Goal: Transaction & Acquisition: Purchase product/service

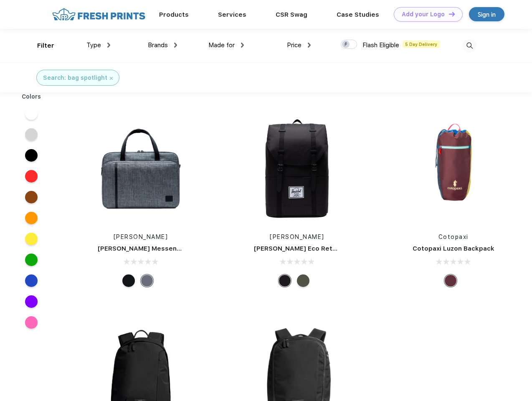
click at [425, 14] on link "Add your Logo Design Tool" at bounding box center [428, 14] width 69 height 15
click at [0, 0] on div "Design Tool" at bounding box center [0, 0] width 0 height 0
click at [448, 14] on link "Add your Logo Design Tool" at bounding box center [428, 14] width 69 height 15
click at [40, 46] on div "Filter" at bounding box center [45, 46] width 17 height 10
click at [99, 45] on span "Type" at bounding box center [93, 45] width 15 height 8
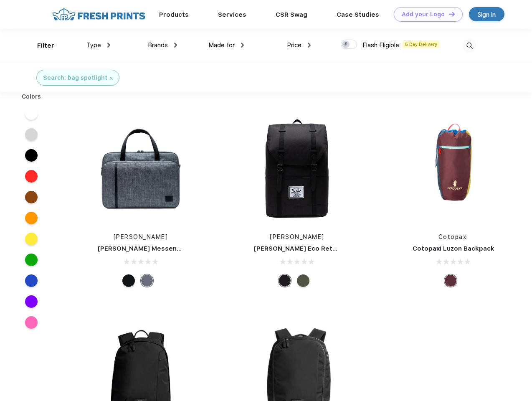
click at [163, 45] on span "Brands" at bounding box center [158, 45] width 20 height 8
click at [226, 45] on span "Made for" at bounding box center [222, 45] width 26 height 8
click at [299, 45] on span "Price" at bounding box center [294, 45] width 15 height 8
click at [349, 45] on div at bounding box center [349, 44] width 16 height 9
click at [346, 45] on input "checkbox" at bounding box center [343, 41] width 5 height 5
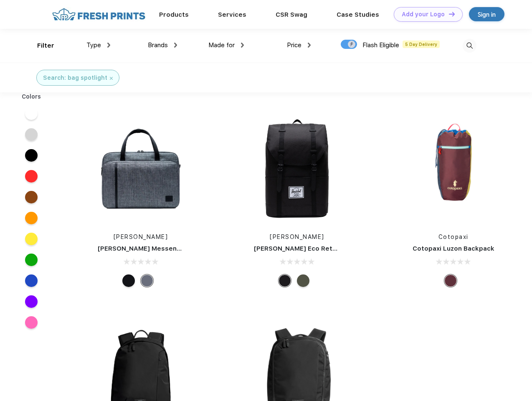
click at [470, 46] on img at bounding box center [470, 46] width 14 height 14
